Goal: Find specific page/section: Find specific page/section

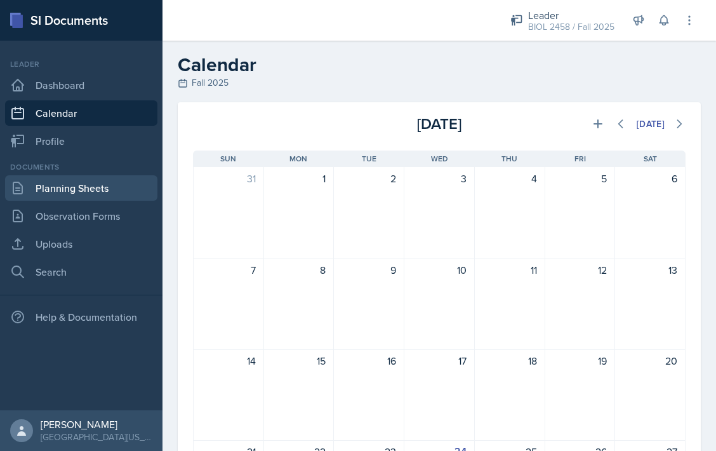
click at [64, 183] on link "Planning Sheets" at bounding box center [81, 187] width 152 height 25
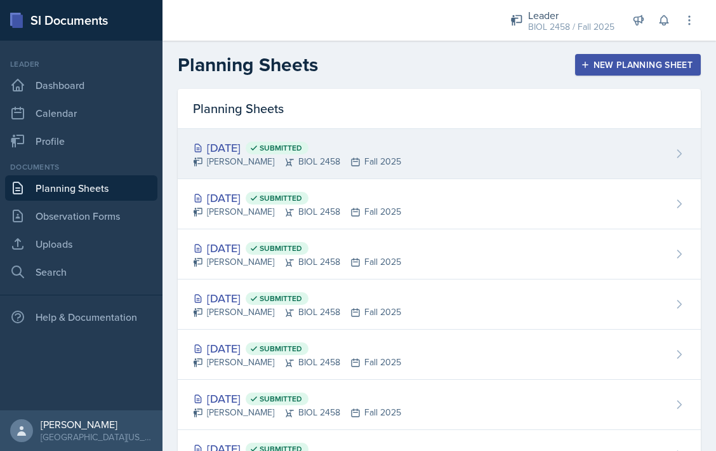
click at [247, 141] on div "[DATE] Submitted" at bounding box center [297, 147] width 208 height 17
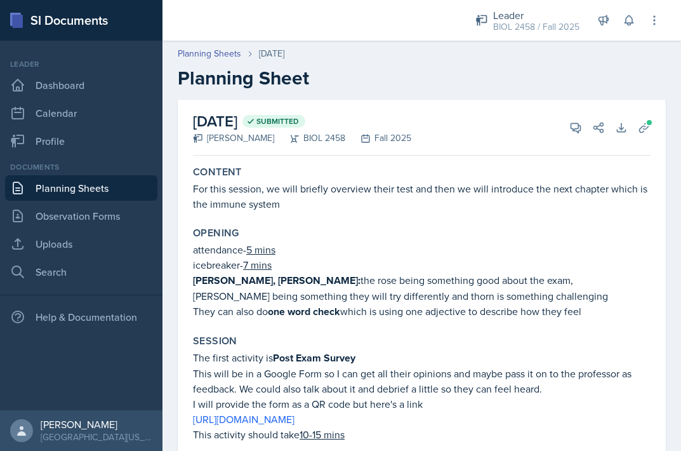
click at [15, 27] on rect at bounding box center [17, 21] width 11 height 13
click at [668, 29] on div "Leader BIOL 2458 / Fall 2025 Leader BIOL 2458 / Fall 2025 Leader BIOL 2458 / Sp…" at bounding box center [422, 20] width 519 height 41
click at [653, 21] on icon at bounding box center [654, 20] width 13 height 13
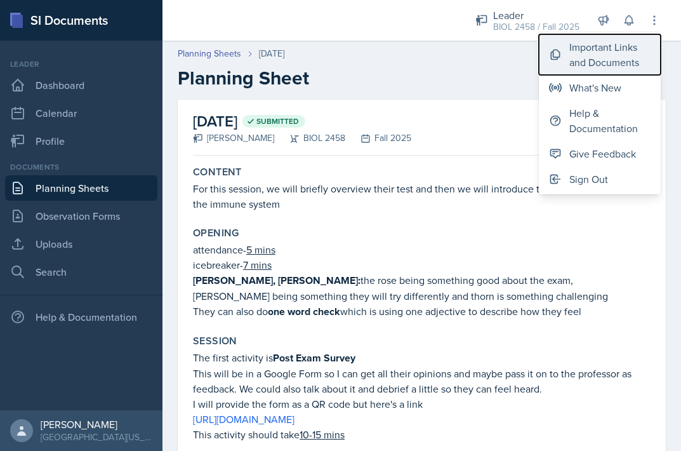
click at [626, 53] on div "Important Links and Documents" at bounding box center [610, 54] width 81 height 30
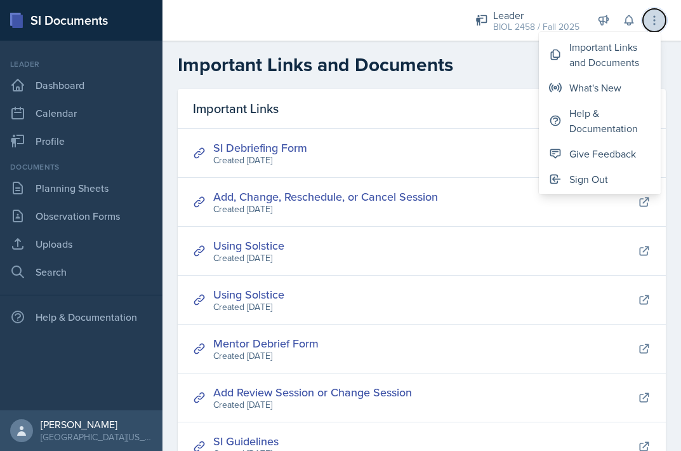
click at [665, 20] on button at bounding box center [654, 20] width 23 height 23
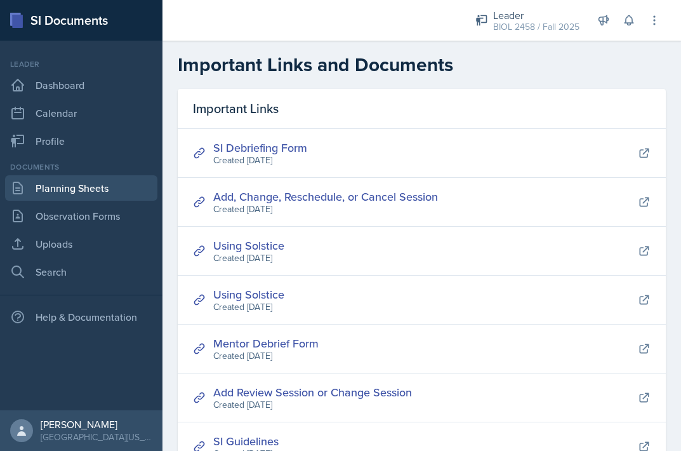
click at [124, 189] on link "Planning Sheets" at bounding box center [81, 187] width 152 height 25
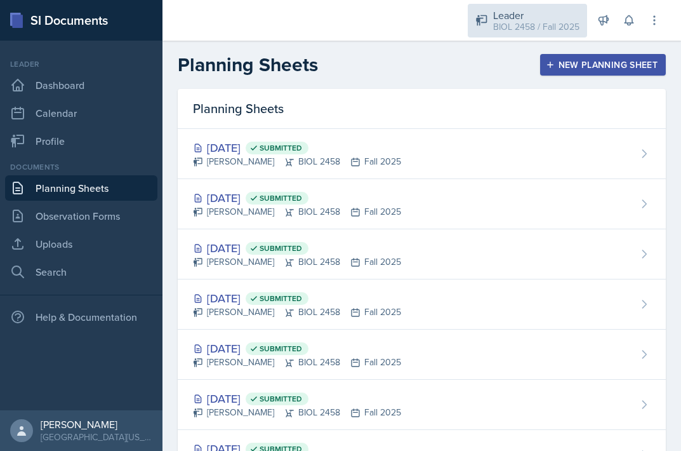
click at [525, 28] on div "BIOL 2458 / Fall 2025" at bounding box center [536, 26] width 86 height 13
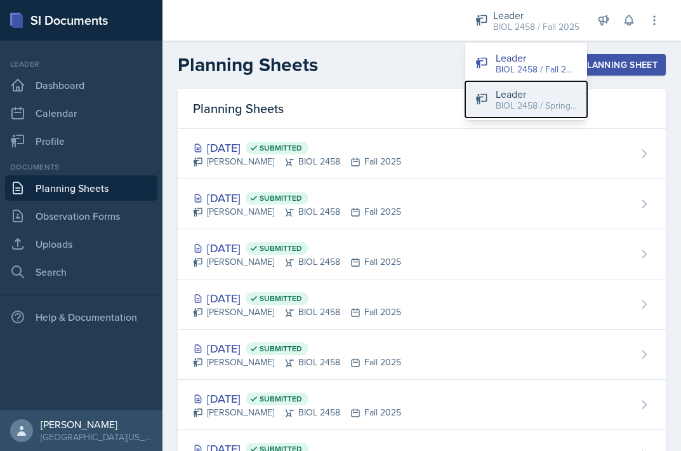
click at [521, 104] on div "BIOL 2458 / Spring 2025" at bounding box center [536, 105] width 81 height 13
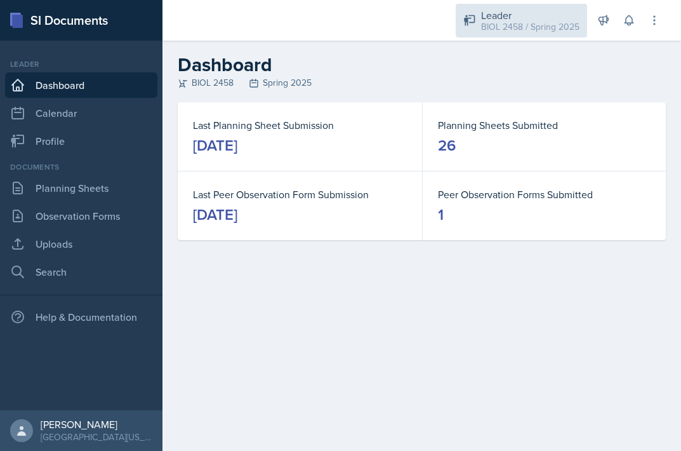
click at [504, 28] on div "BIOL 2458 / Spring 2025" at bounding box center [530, 26] width 98 height 13
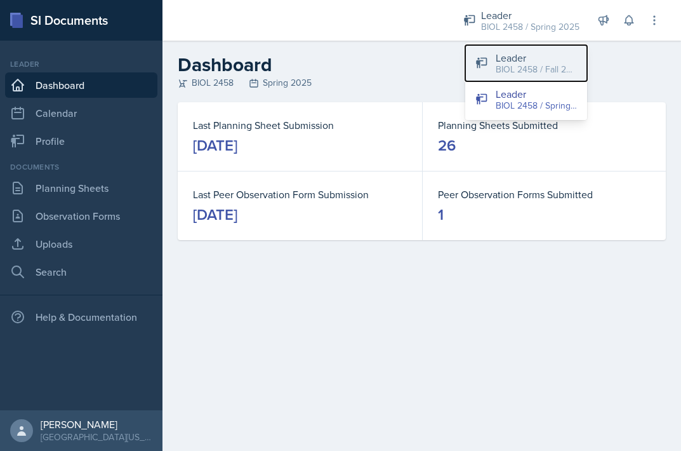
click at [498, 63] on div "BIOL 2458 / Fall 2025" at bounding box center [536, 69] width 81 height 13
